Goal: Find specific page/section: Find specific page/section

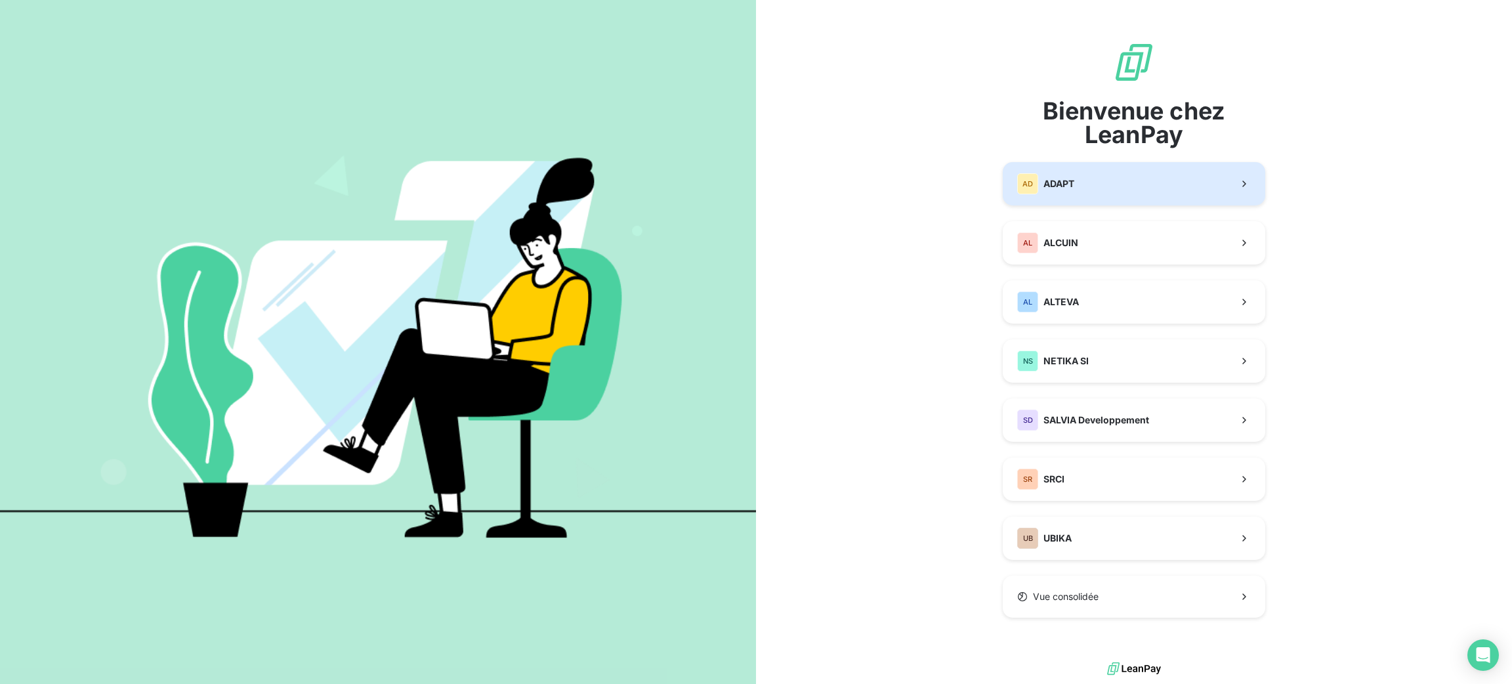
click at [1141, 167] on button "AD ADAPT" at bounding box center [1134, 183] width 263 height 43
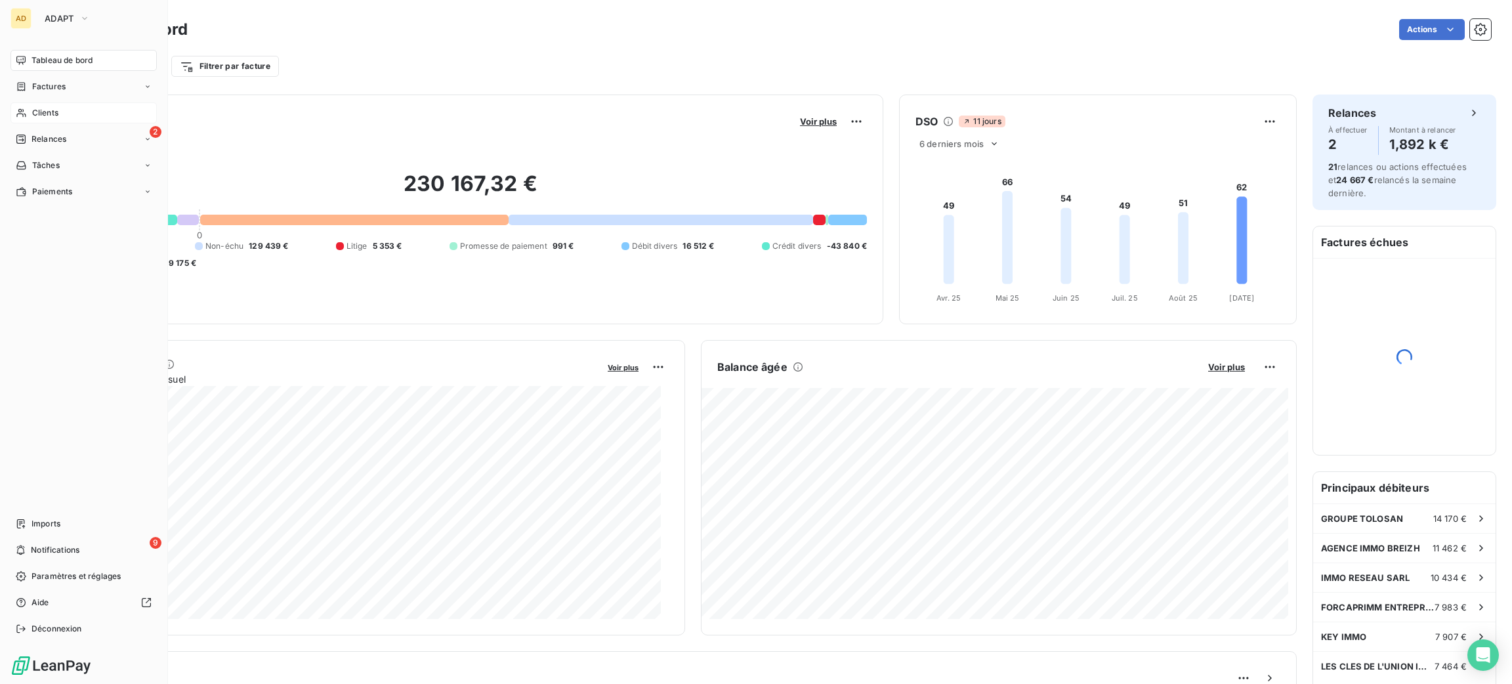
click at [30, 108] on div "Clients" at bounding box center [84, 112] width 146 height 21
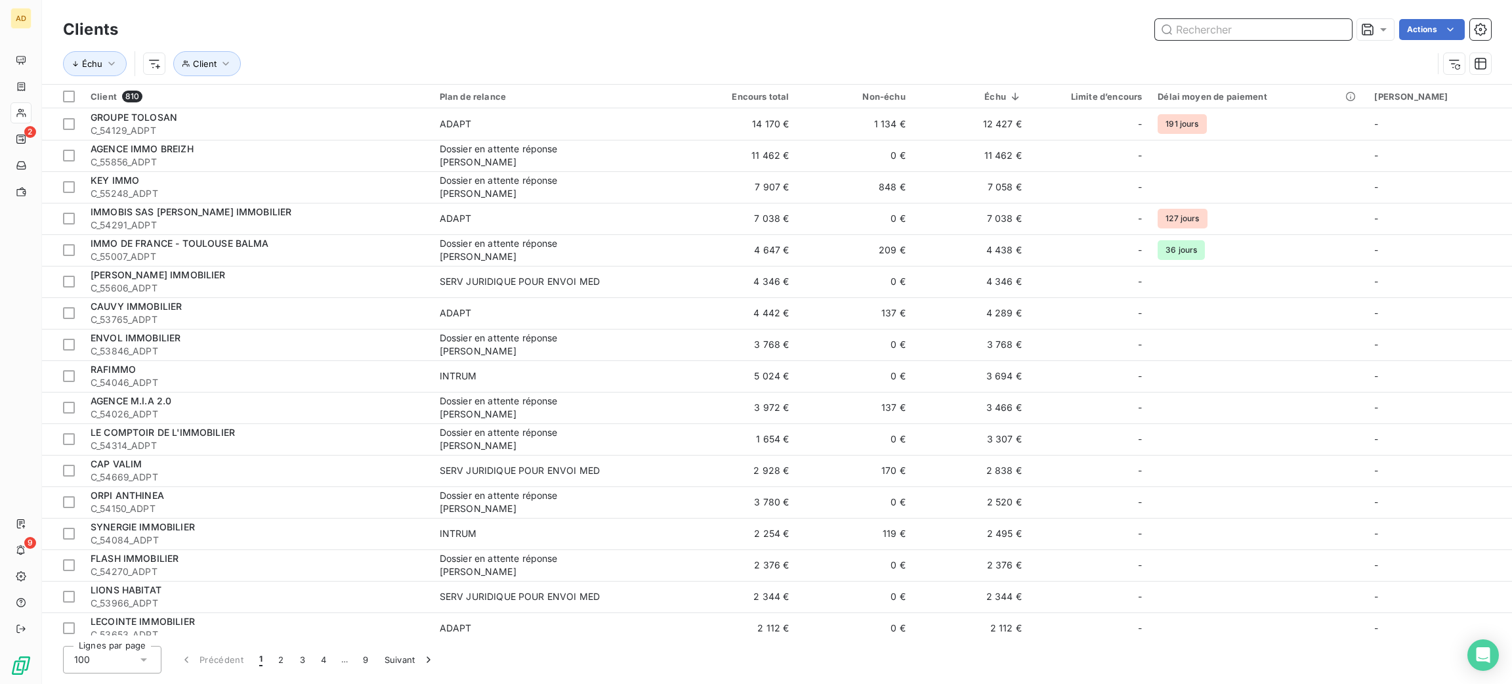
click at [1210, 31] on input "text" at bounding box center [1253, 29] width 197 height 21
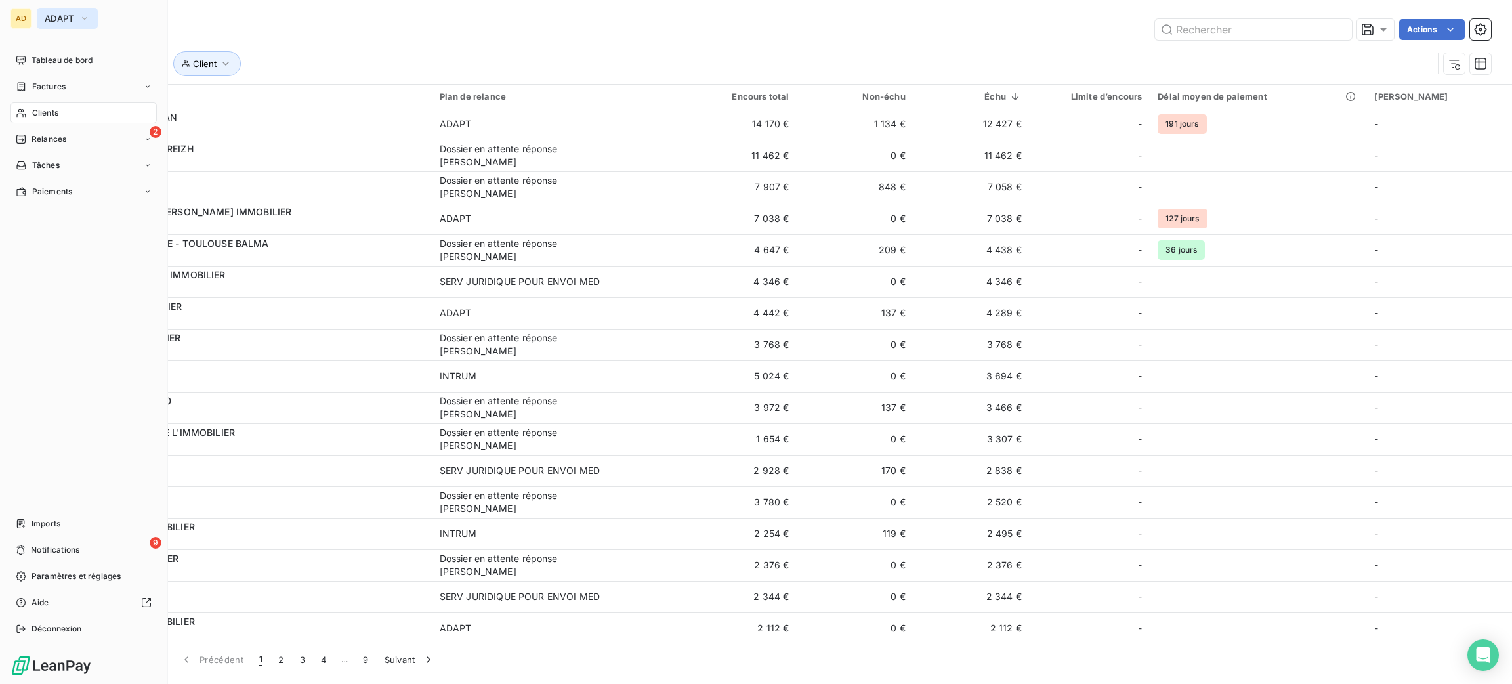
click at [51, 27] on button "ADAPT" at bounding box center [67, 18] width 61 height 21
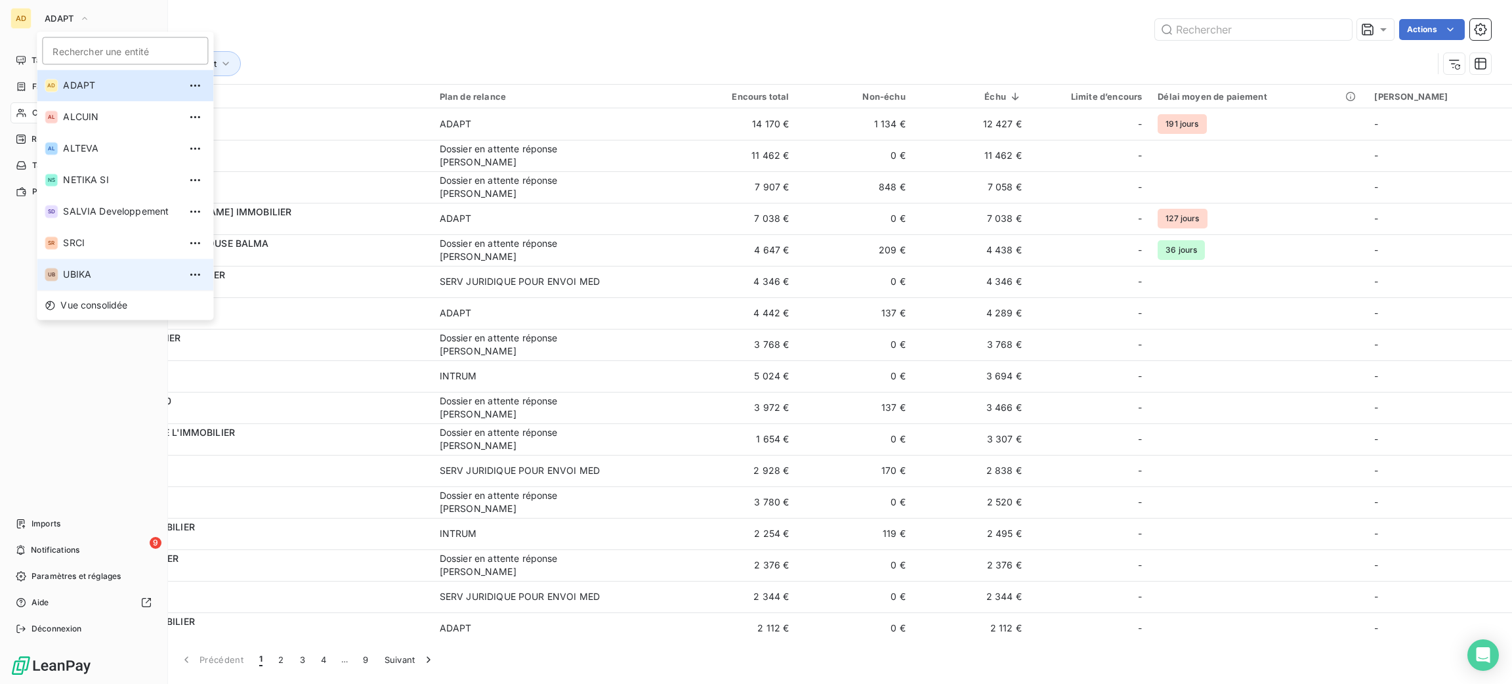
click at [114, 262] on li "UB UBIKA" at bounding box center [125, 275] width 177 height 32
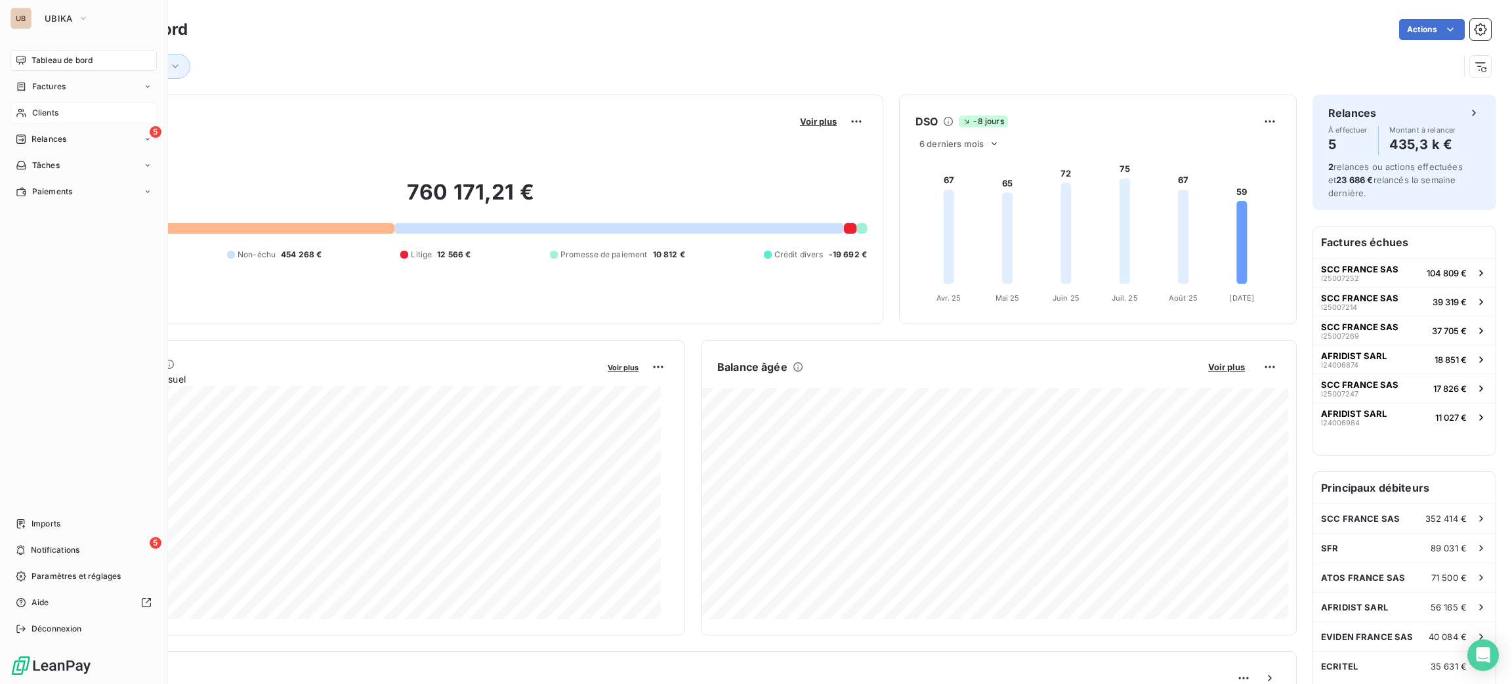
click at [60, 116] on div "Clients" at bounding box center [84, 112] width 146 height 21
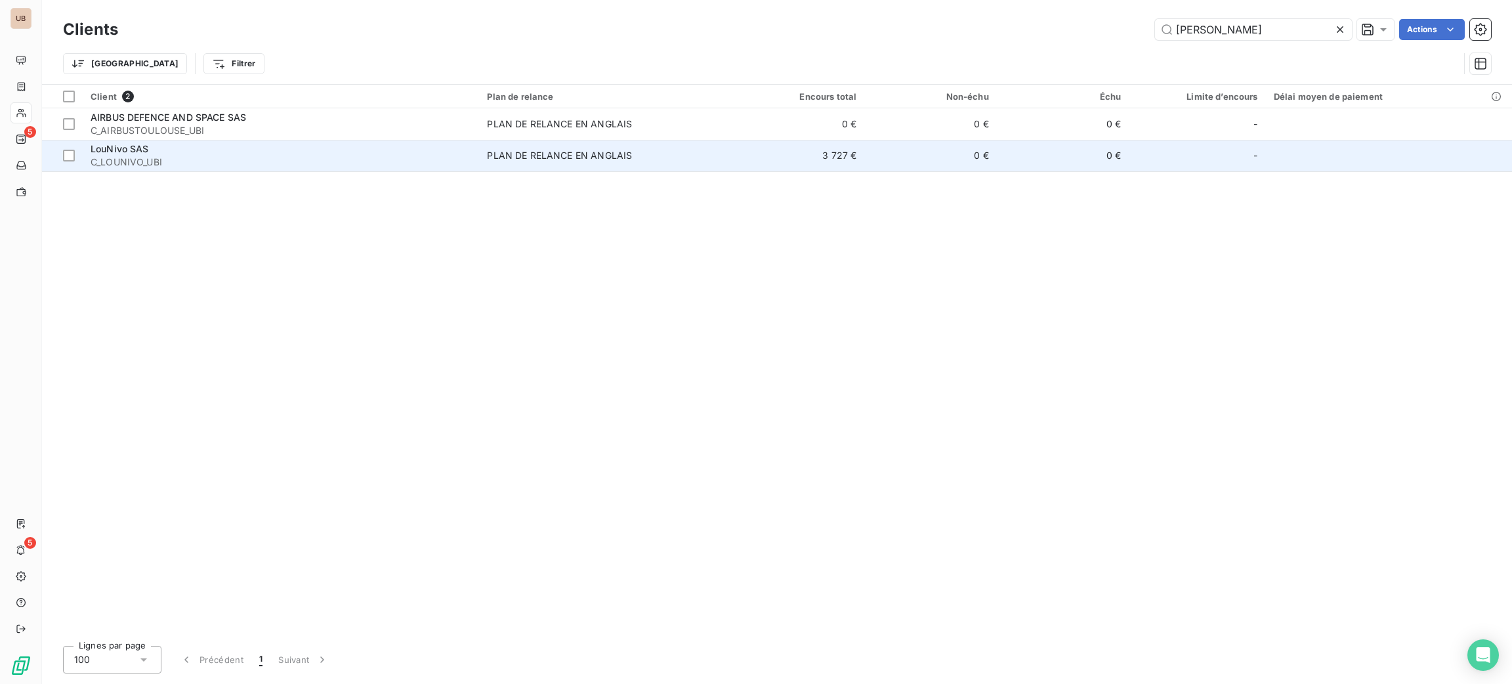
type input "[PERSON_NAME]"
click at [427, 156] on span "C_LOUNIVO_UBI" at bounding box center [281, 162] width 381 height 13
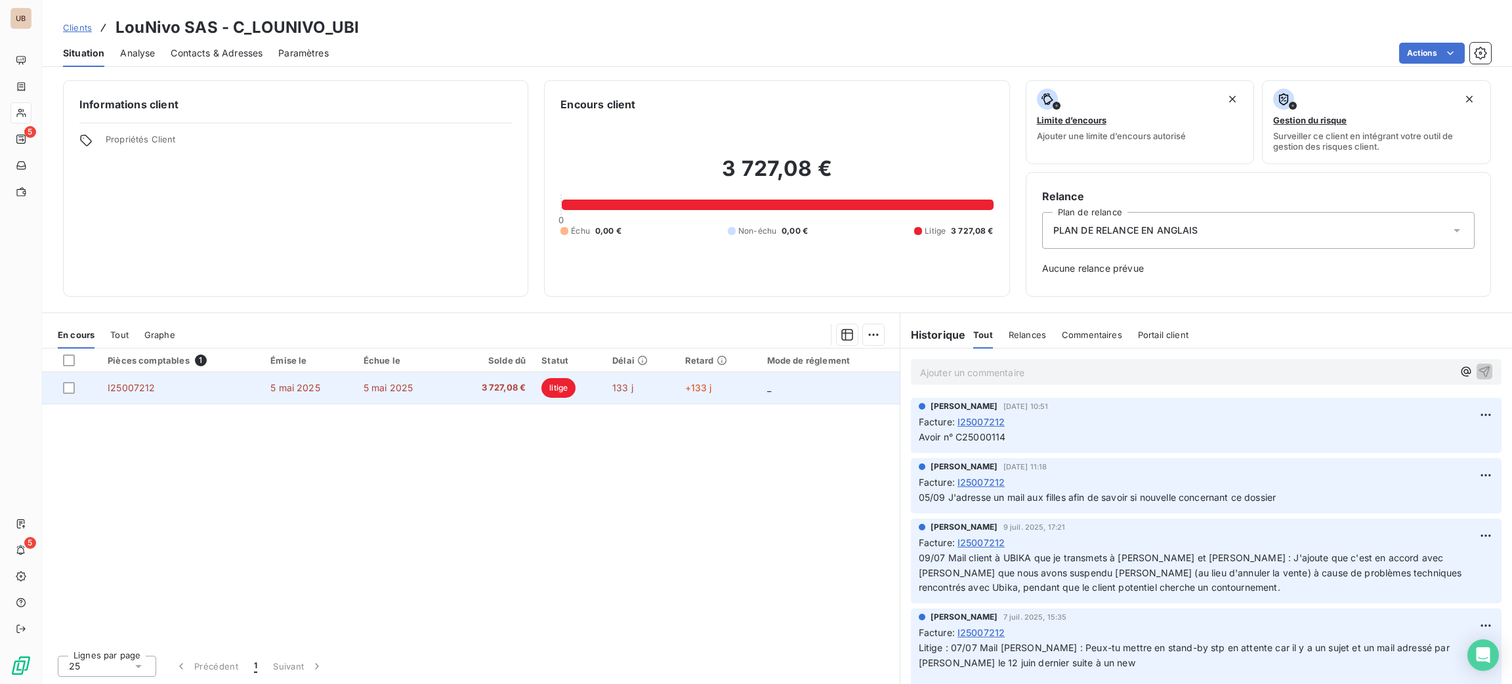
click at [463, 379] on td "3 727,08 €" at bounding box center [490, 388] width 85 height 32
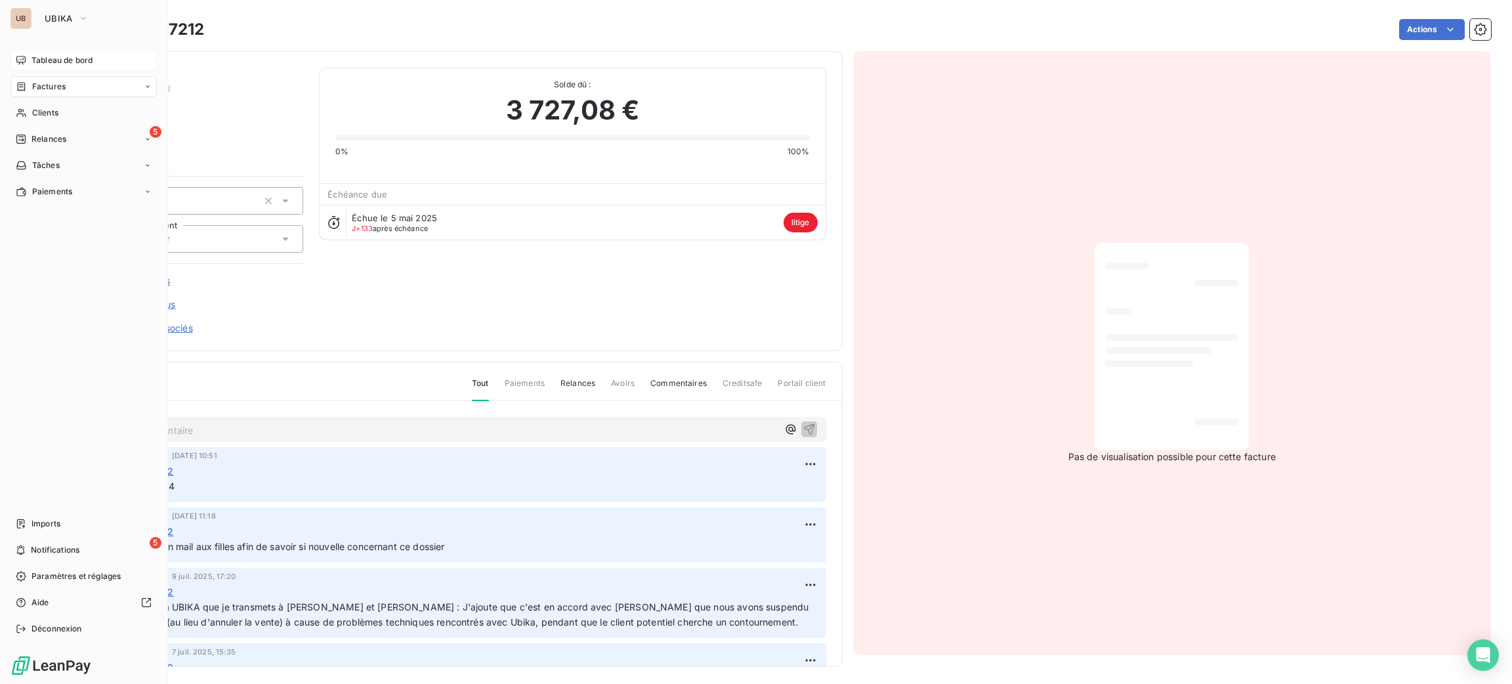
click at [54, 58] on span "Tableau de bord" at bounding box center [62, 60] width 61 height 12
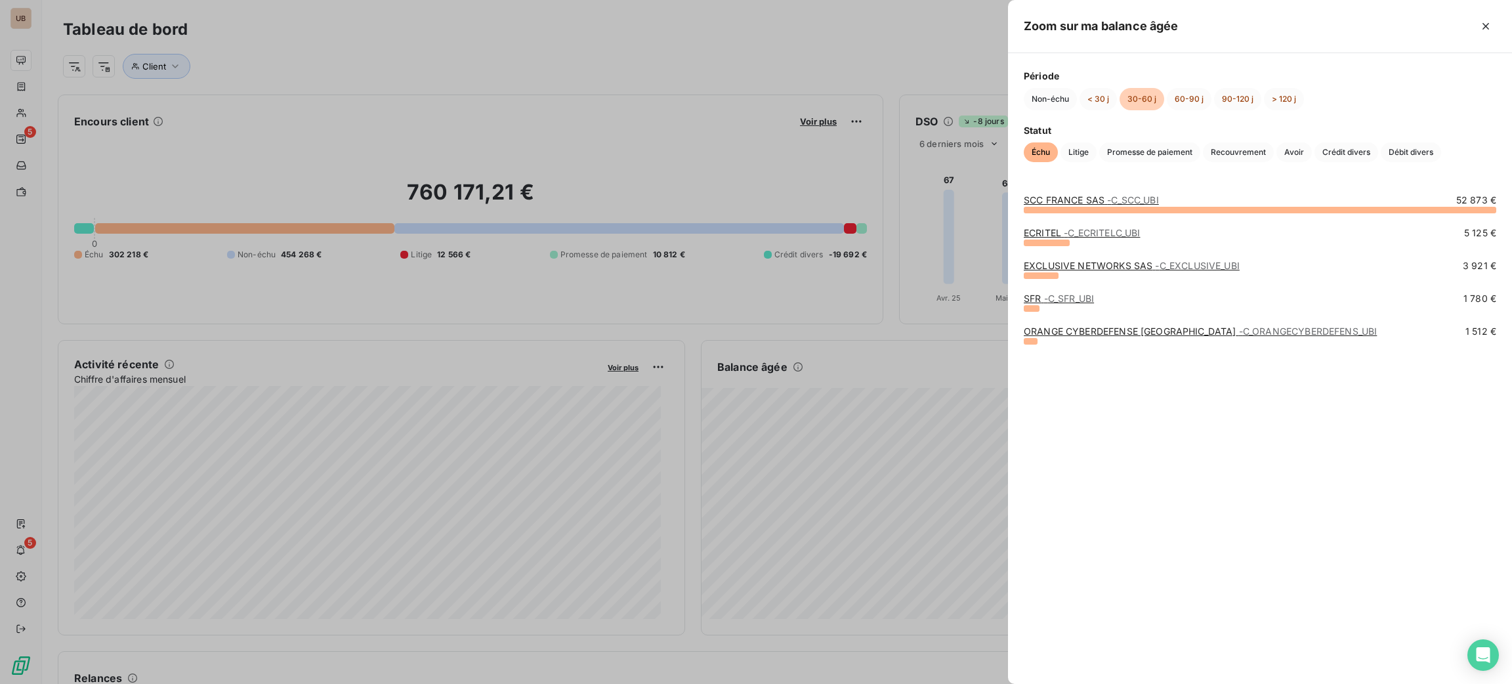
click at [1112, 188] on div "SCC FRANCE SAS - C_SCC_UBI 52 873 € ECRITEL - C_ECRITELC_UBI 5 125 € EXCLUSIVE …" at bounding box center [1260, 431] width 504 height 506
click at [1112, 194] on div "SCC FRANCE SAS - C_SCC_UBI" at bounding box center [1091, 200] width 135 height 13
click at [1112, 202] on span "- C_SCC_UBI" at bounding box center [1133, 199] width 52 height 11
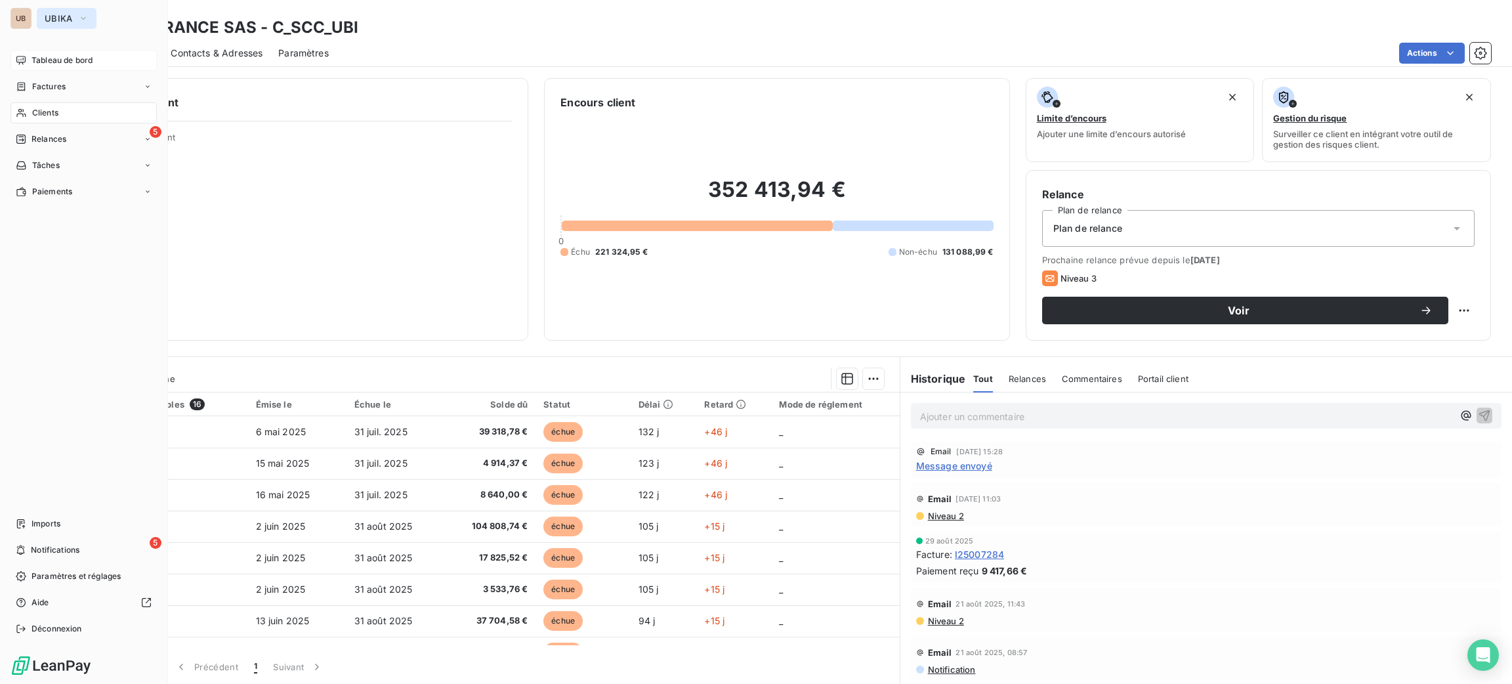
click at [45, 19] on span "UBIKA" at bounding box center [59, 18] width 28 height 11
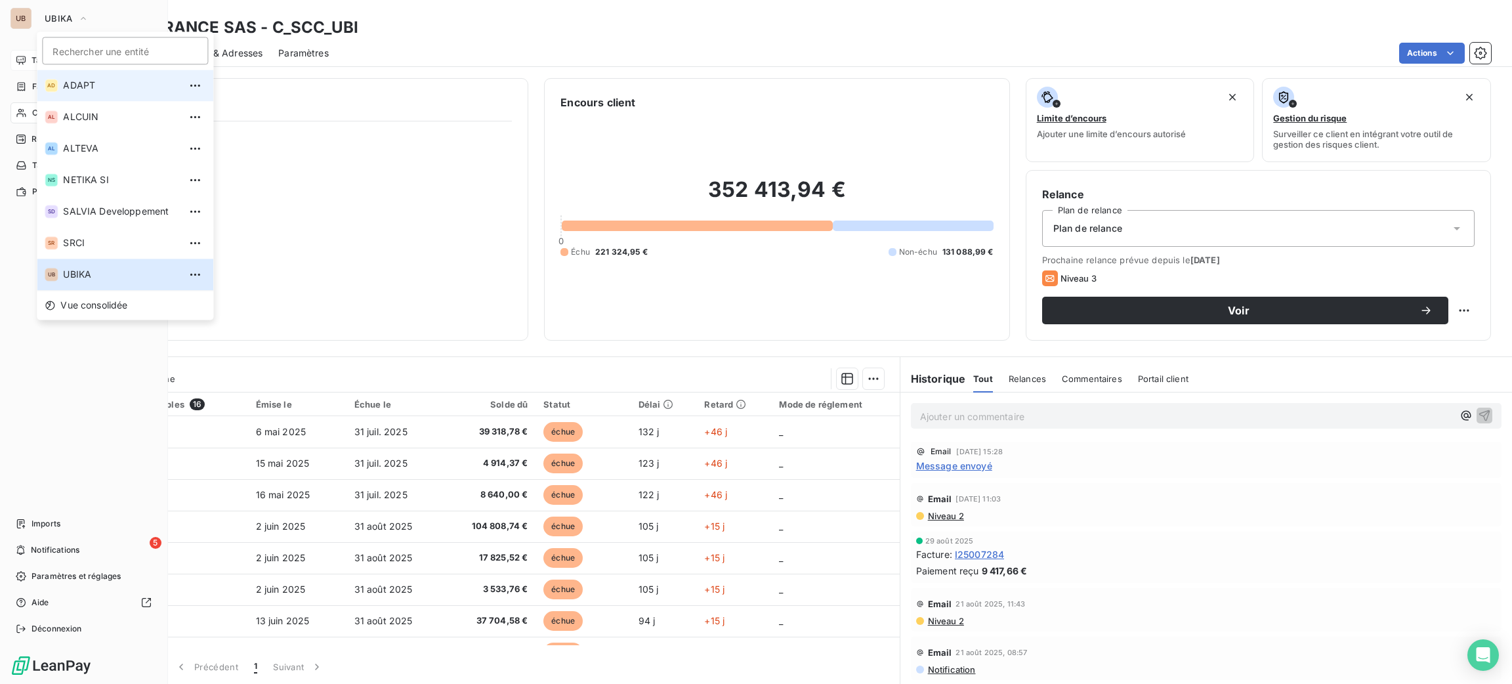
click at [81, 81] on span "ADAPT" at bounding box center [121, 85] width 116 height 13
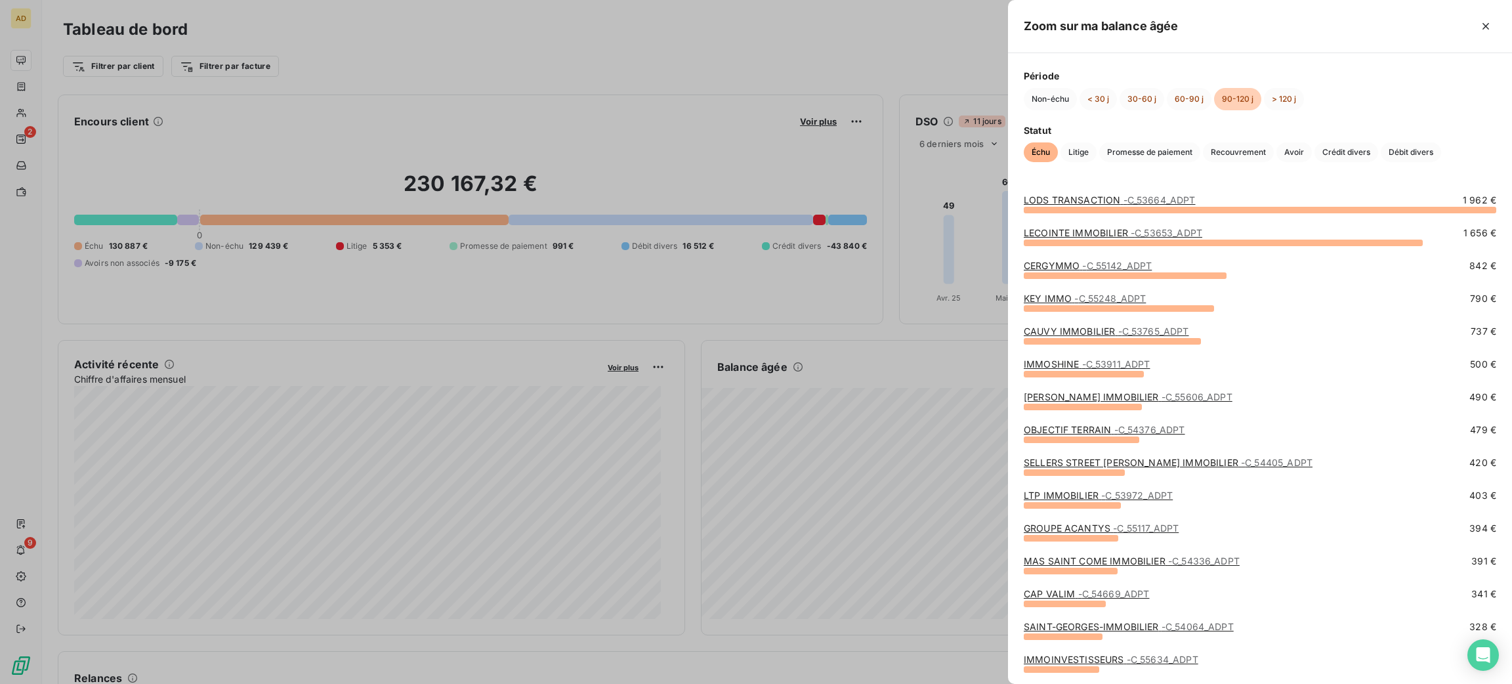
click at [897, 427] on div at bounding box center [756, 342] width 1512 height 684
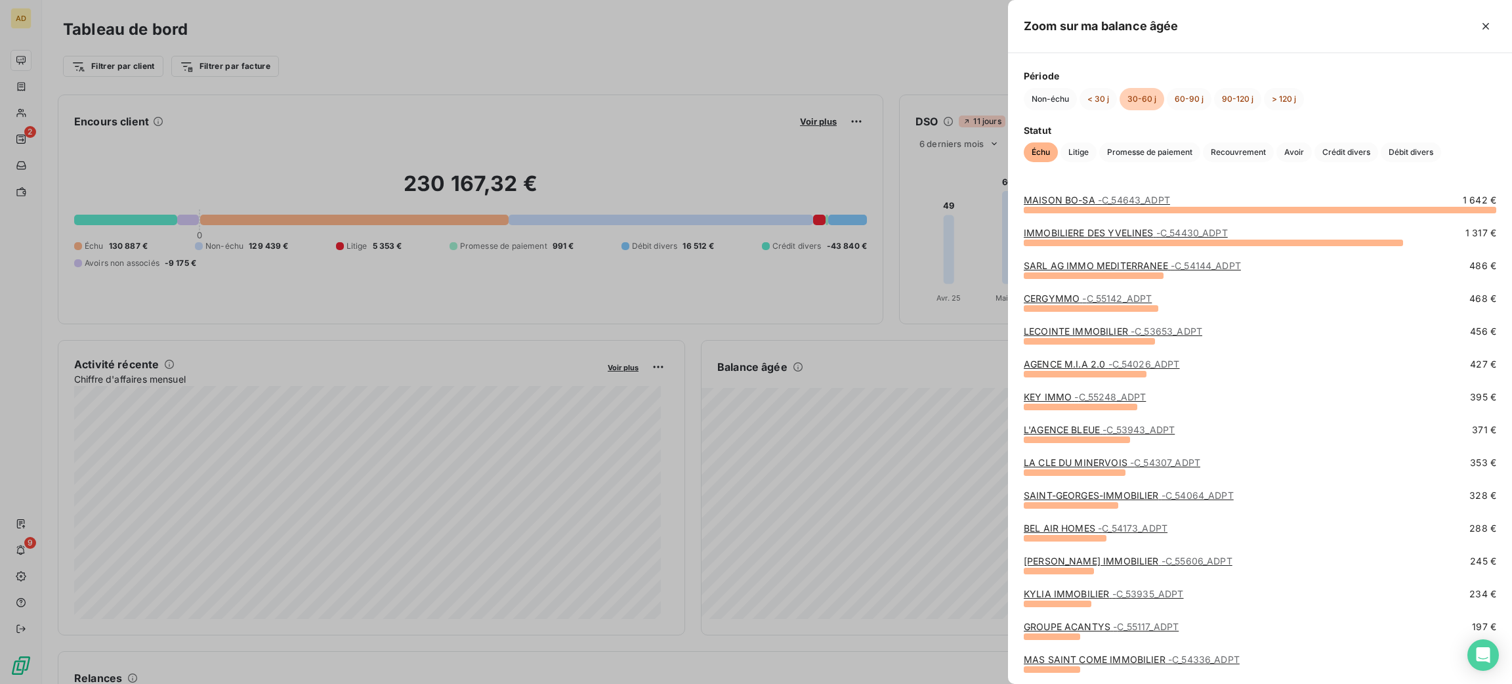
click at [870, 37] on div at bounding box center [756, 342] width 1512 height 684
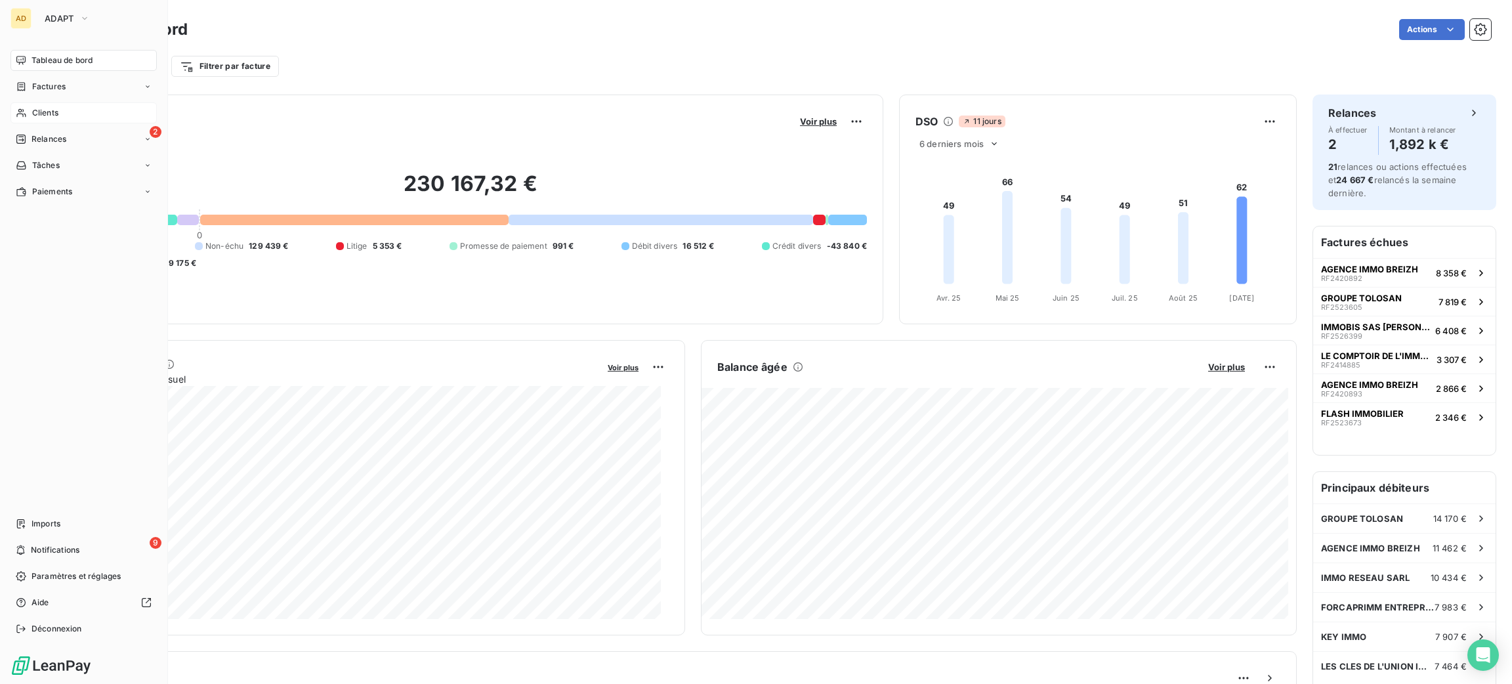
click at [54, 107] on span "Clients" at bounding box center [45, 113] width 26 height 12
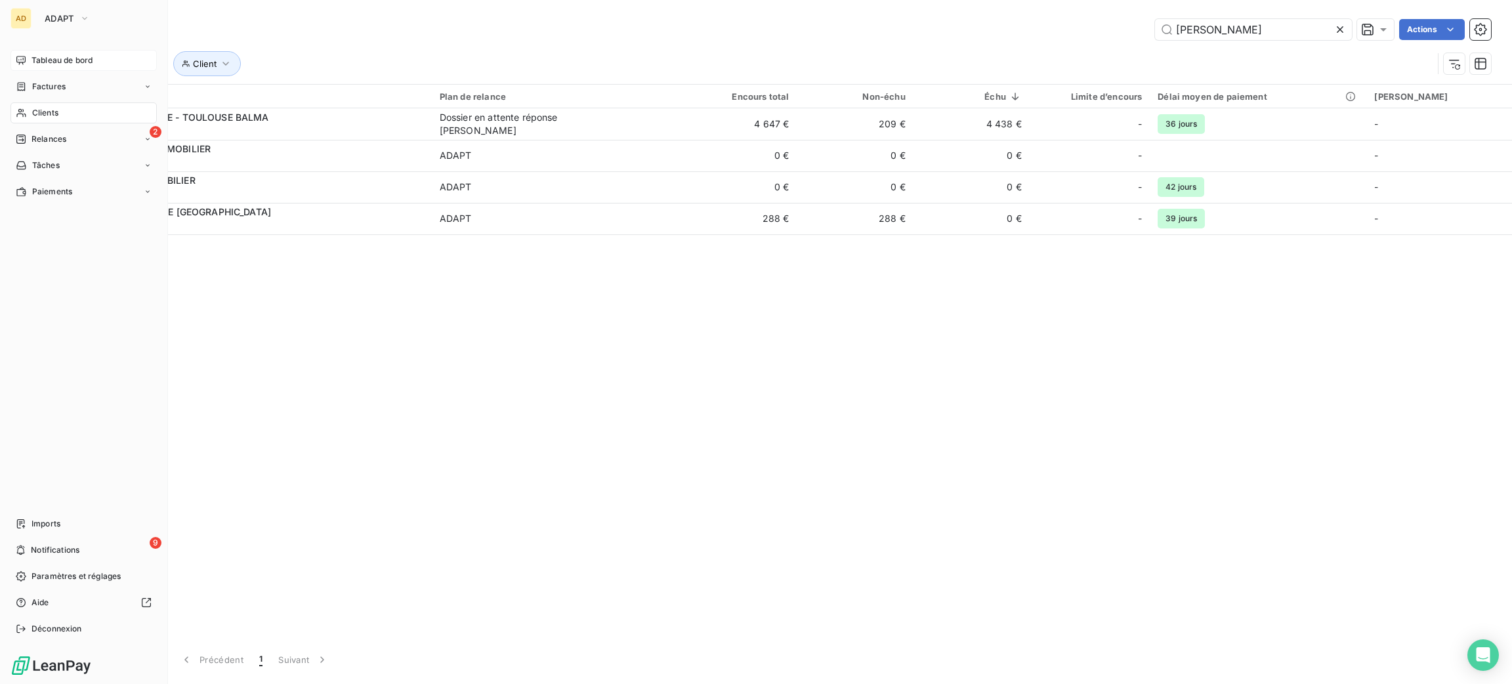
click at [52, 61] on span "Tableau de bord" at bounding box center [62, 60] width 61 height 12
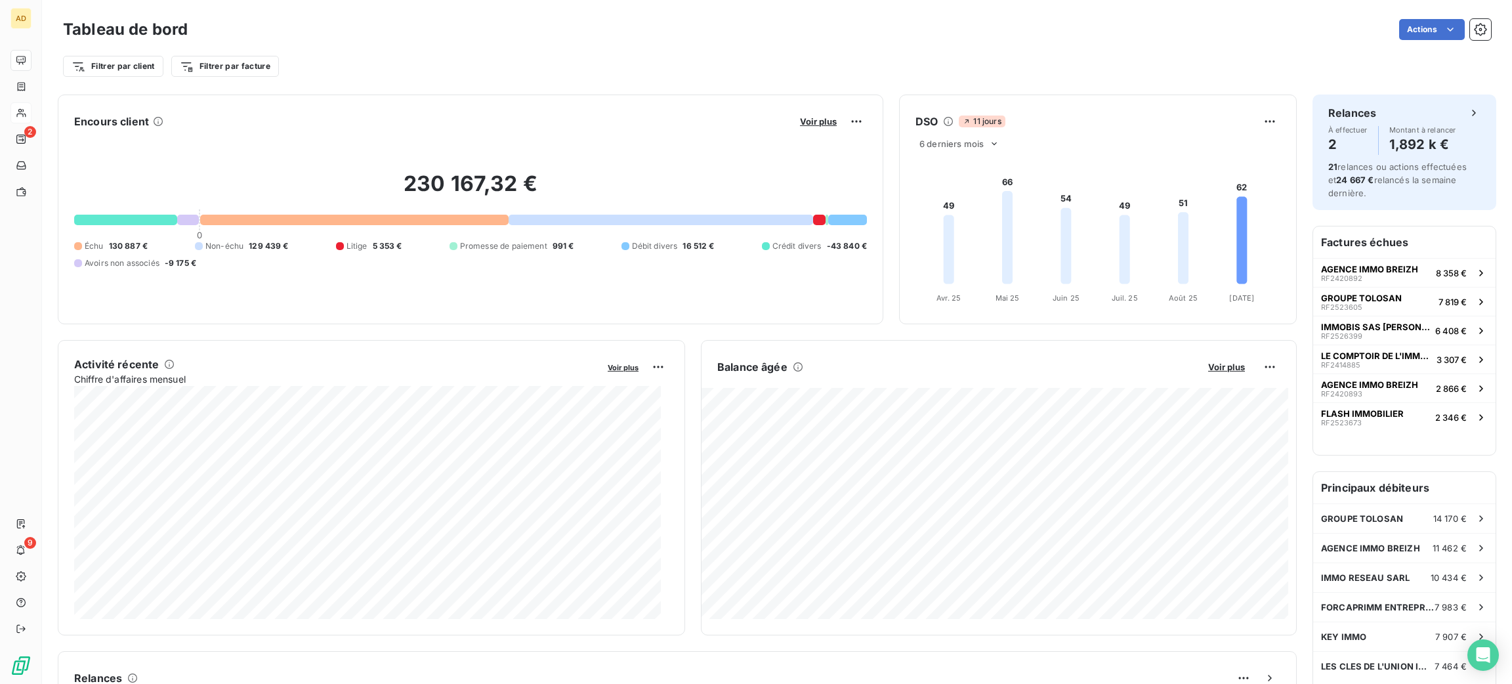
click at [532, 80] on div "Tableau de bord Actions Filtrer par client Filtrer par facture" at bounding box center [777, 43] width 1470 height 87
